Goal: Task Accomplishment & Management: Use online tool/utility

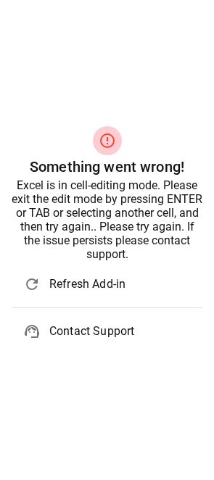
click at [52, 277] on span "Refresh Add-in" at bounding box center [119, 284] width 141 height 17
